Goal: Task Accomplishment & Management: Use online tool/utility

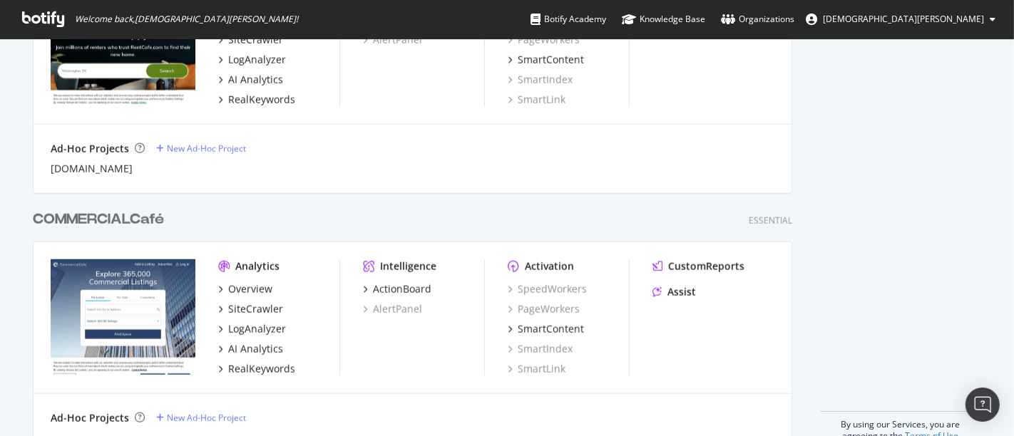
scroll to position [1213, 0]
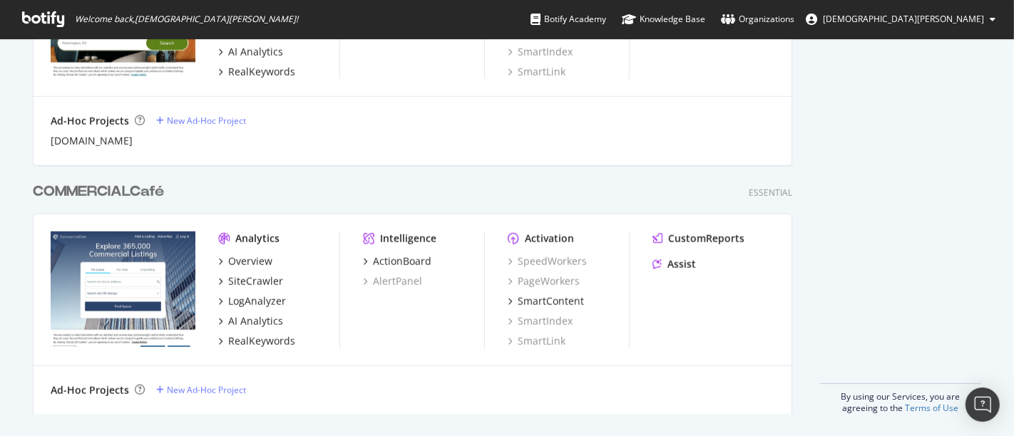
click at [108, 192] on div "COMMERCIALCafé" at bounding box center [98, 192] width 131 height 21
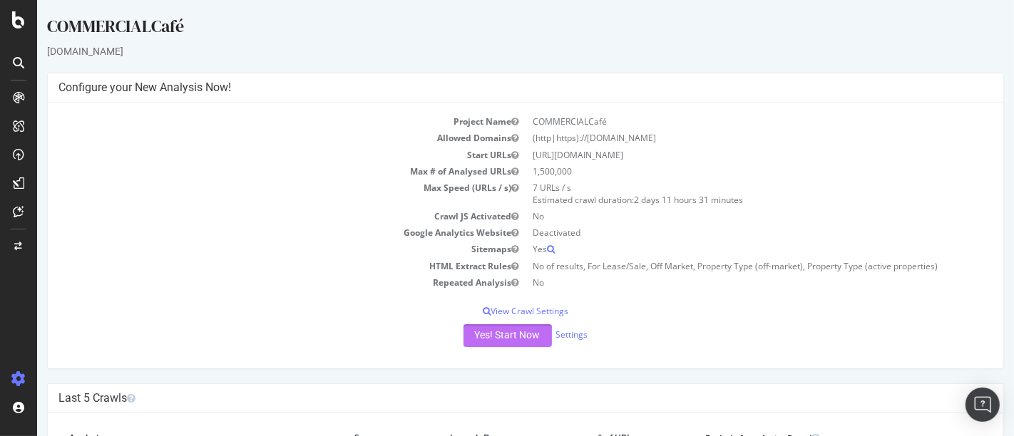
click at [495, 333] on button "Yes! Start Now" at bounding box center [507, 335] width 88 height 23
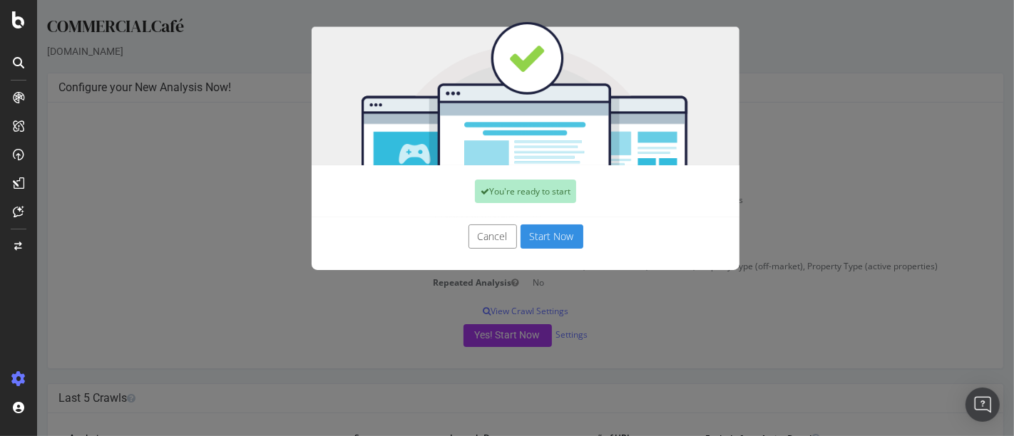
click at [549, 236] on button "Start Now" at bounding box center [551, 237] width 63 height 24
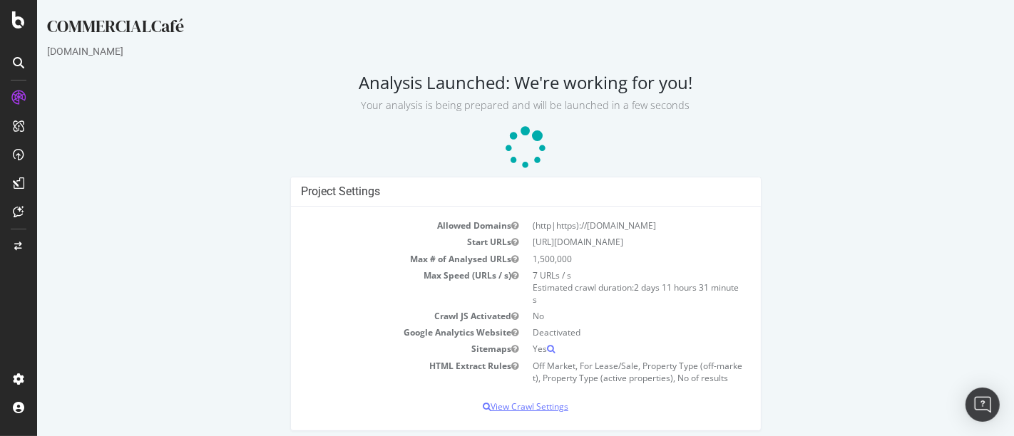
click at [527, 411] on p "View Crawl Settings" at bounding box center [525, 407] width 448 height 12
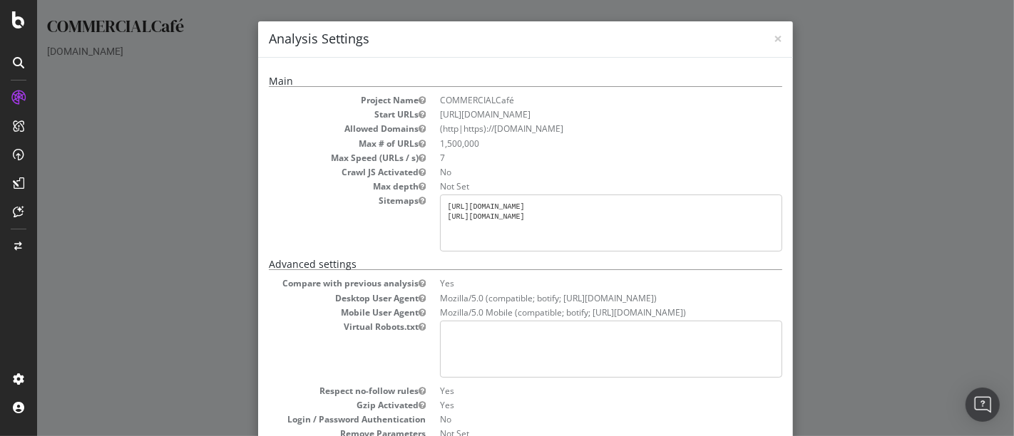
scroll to position [1, 0]
click at [942, 168] on div "× Close Analysis Settings Main Project Name COMMERCIALCafé Start URLs [URL][DOM…" at bounding box center [524, 218] width 977 height 436
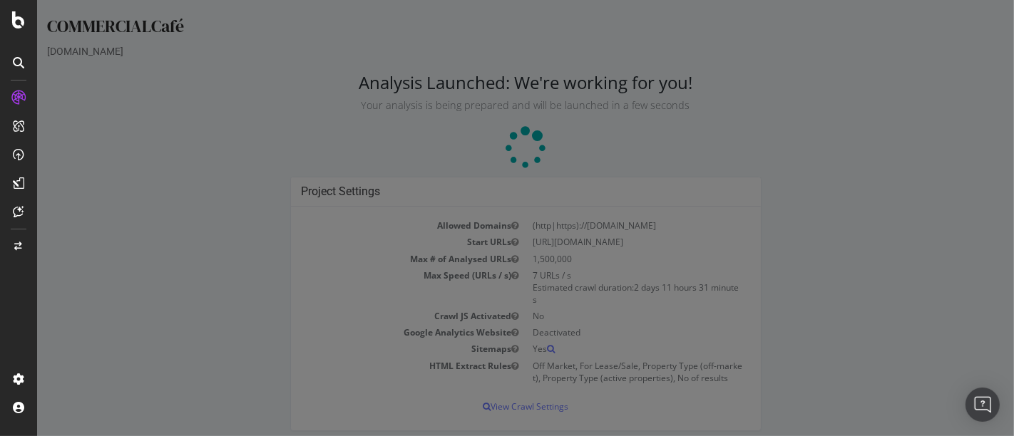
click at [942, 168] on div "× Close Analysis Settings Main Project Name COMMERCIALCafé Start URLs [URL][DOM…" at bounding box center [524, 218] width 977 height 436
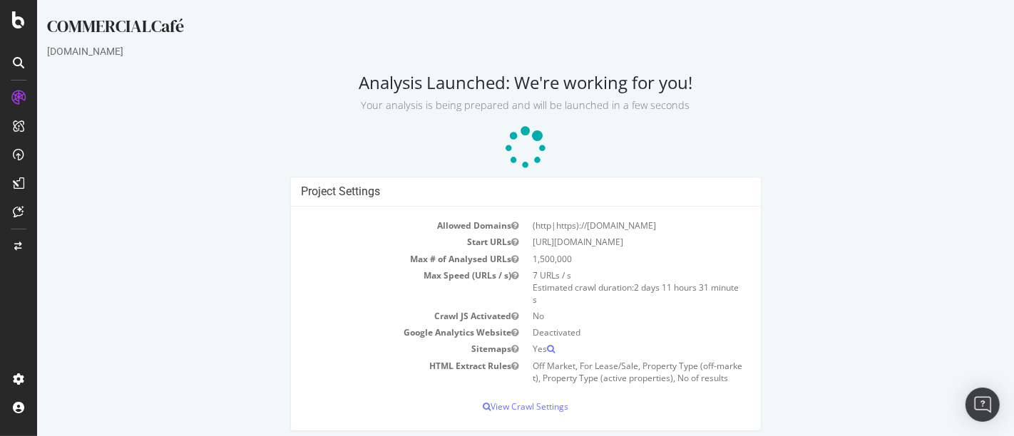
scroll to position [8, 0]
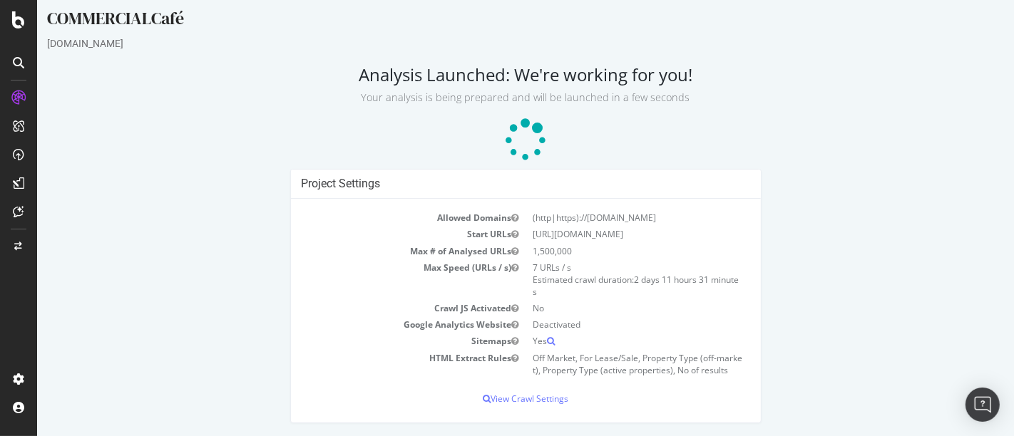
click at [866, 145] on p at bounding box center [524, 140] width 957 height 43
